Goal: Task Accomplishment & Management: Use online tool/utility

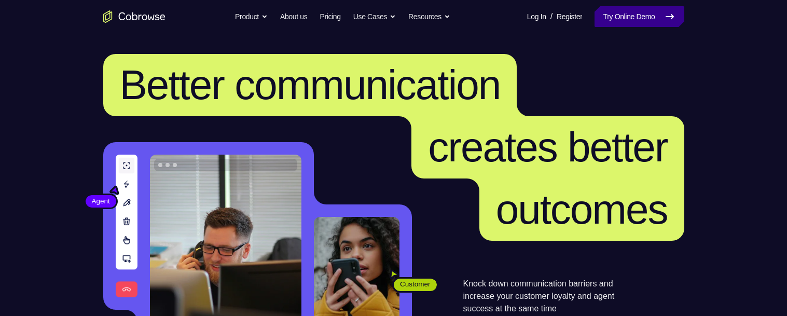
click at [637, 16] on link "Try Online Demo" at bounding box center [638, 16] width 89 height 21
click at [633, 16] on link "Try Online Demo" at bounding box center [638, 16] width 89 height 21
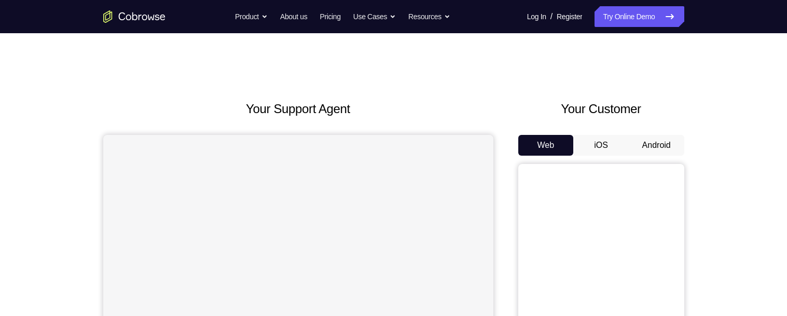
click at [668, 148] on button "Android" at bounding box center [656, 145] width 55 height 21
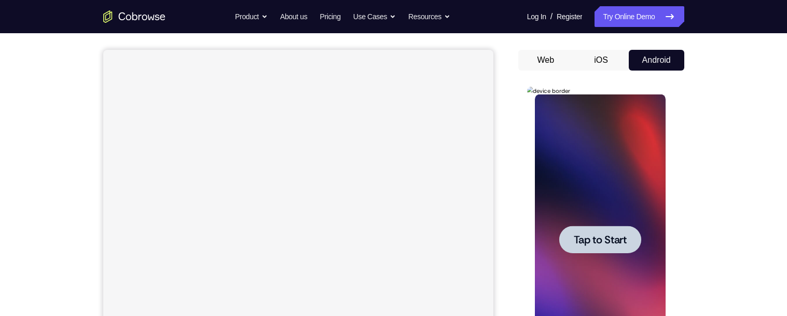
click at [607, 240] on span "Tap to Start" at bounding box center [600, 239] width 53 height 10
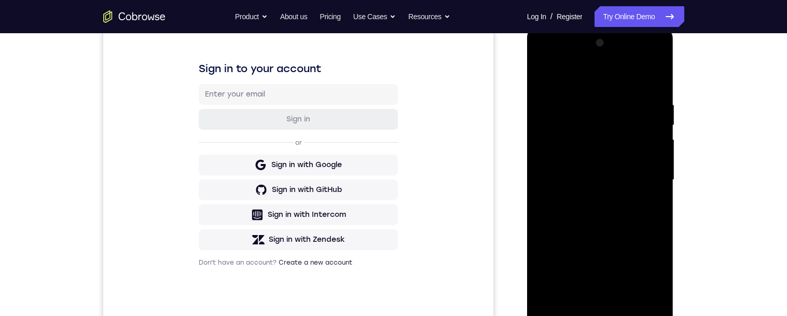
scroll to position [173, 0]
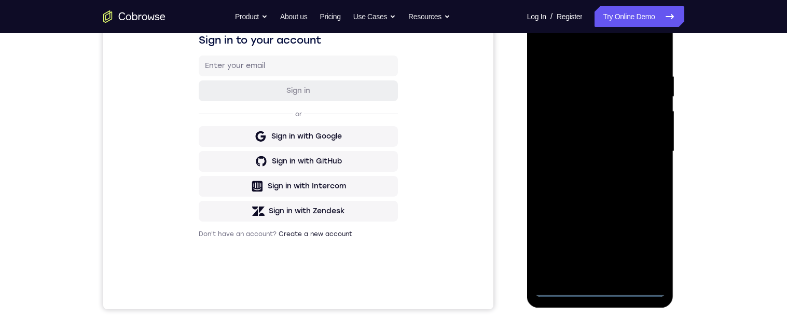
click at [603, 290] on div at bounding box center [600, 151] width 131 height 290
click at [647, 242] on div at bounding box center [600, 151] width 131 height 290
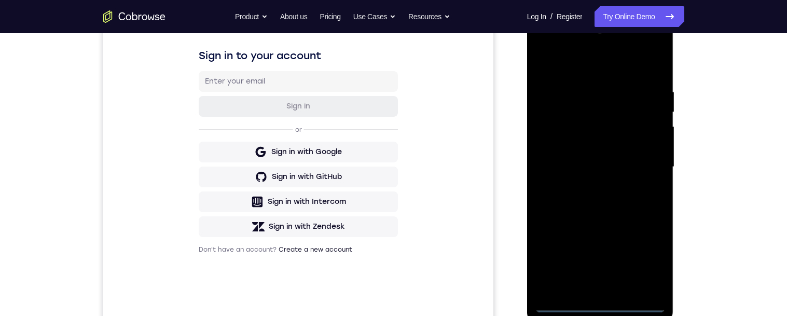
click at [611, 62] on div at bounding box center [600, 167] width 131 height 290
click at [622, 75] on div at bounding box center [600, 167] width 131 height 290
click at [646, 163] on div at bounding box center [600, 167] width 131 height 290
click at [588, 282] on div at bounding box center [600, 167] width 131 height 290
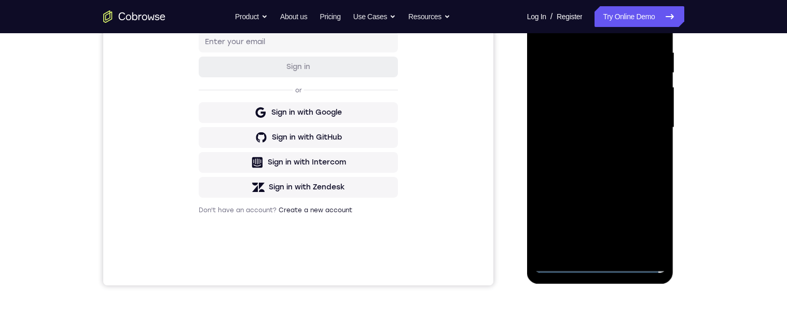
click at [591, 247] on div at bounding box center [600, 127] width 131 height 290
click at [644, 113] on div at bounding box center [600, 127] width 131 height 290
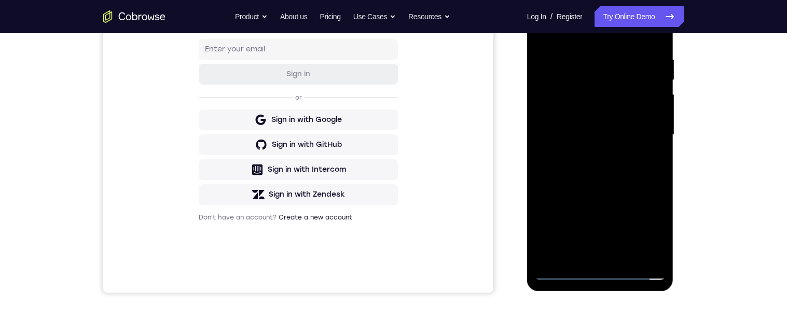
click at [622, 119] on div at bounding box center [600, 135] width 131 height 290
click at [632, 130] on div at bounding box center [600, 135] width 131 height 290
click at [628, 136] on div at bounding box center [600, 135] width 131 height 290
click at [605, 136] on div at bounding box center [600, 135] width 131 height 290
click at [618, 177] on div at bounding box center [600, 135] width 131 height 290
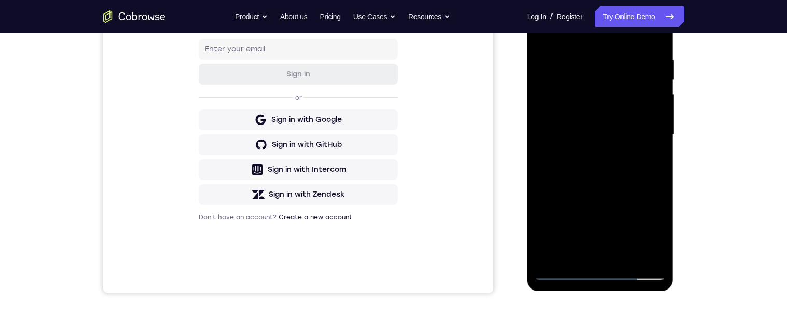
click at [626, 254] on div at bounding box center [600, 135] width 131 height 290
click at [635, 192] on div at bounding box center [600, 135] width 131 height 290
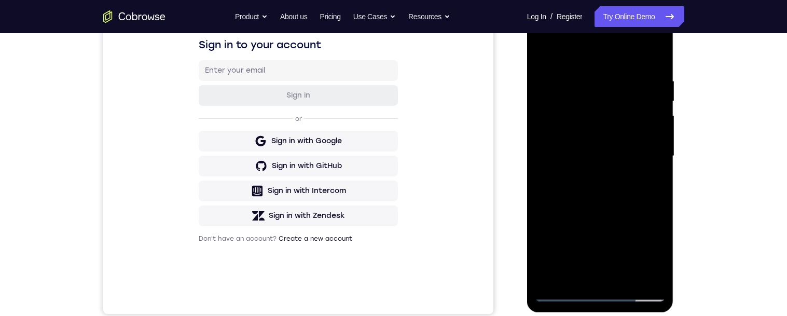
scroll to position [165, 0]
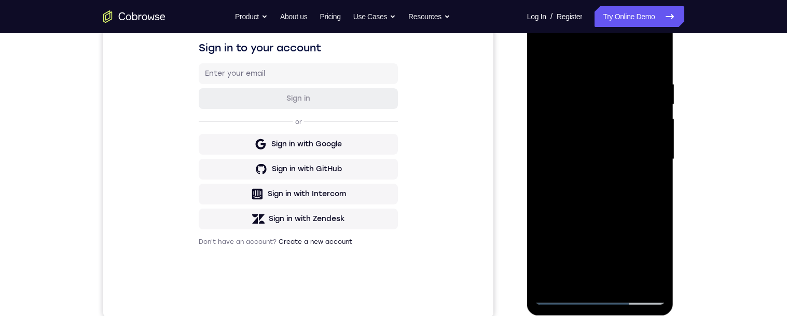
click at [609, 134] on div at bounding box center [600, 159] width 131 height 290
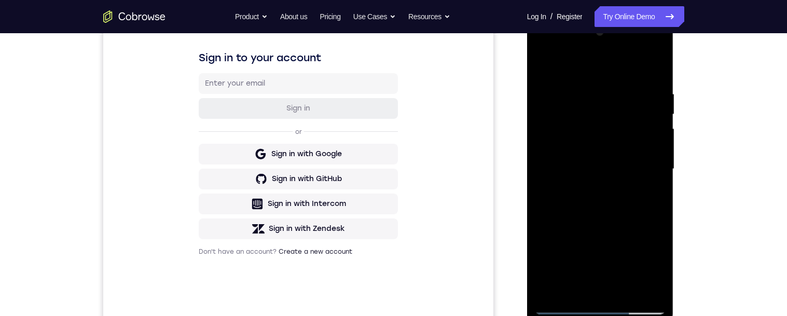
scroll to position [141, 0]
